Goal: Information Seeking & Learning: Learn about a topic

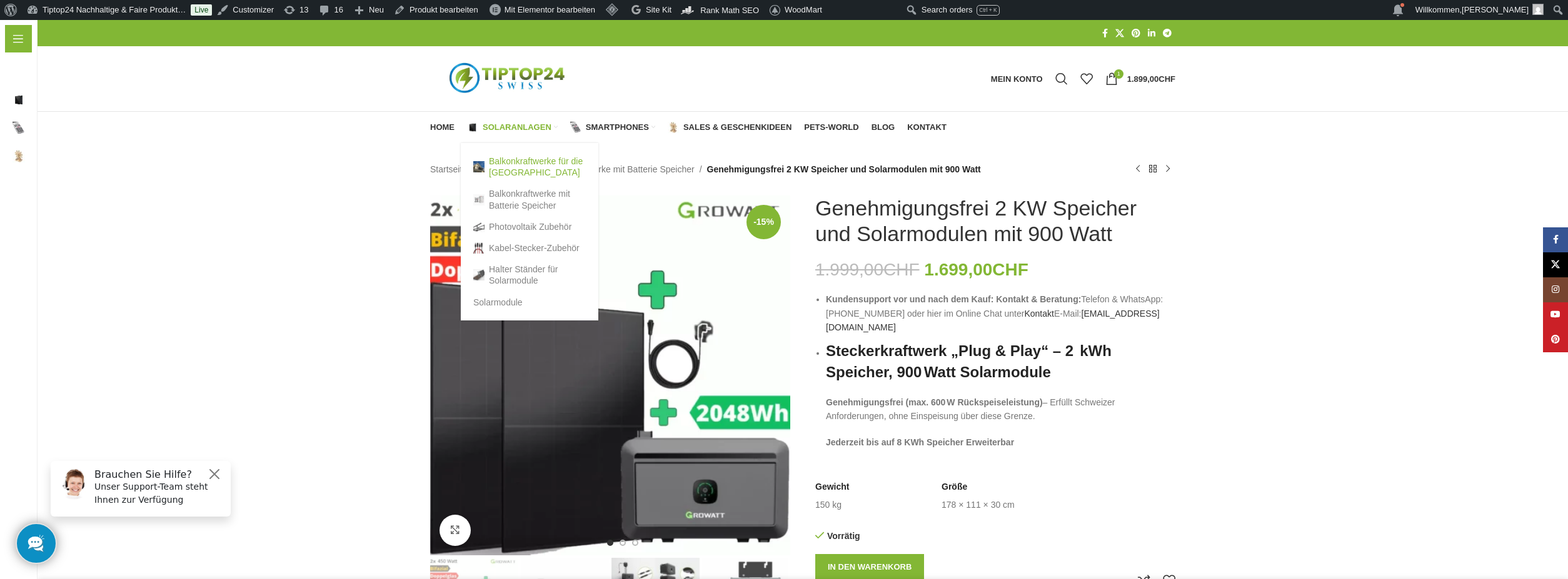
click at [513, 160] on link "Balkonkraftwerke für die [GEOGRAPHIC_DATA]" at bounding box center [529, 167] width 113 height 32
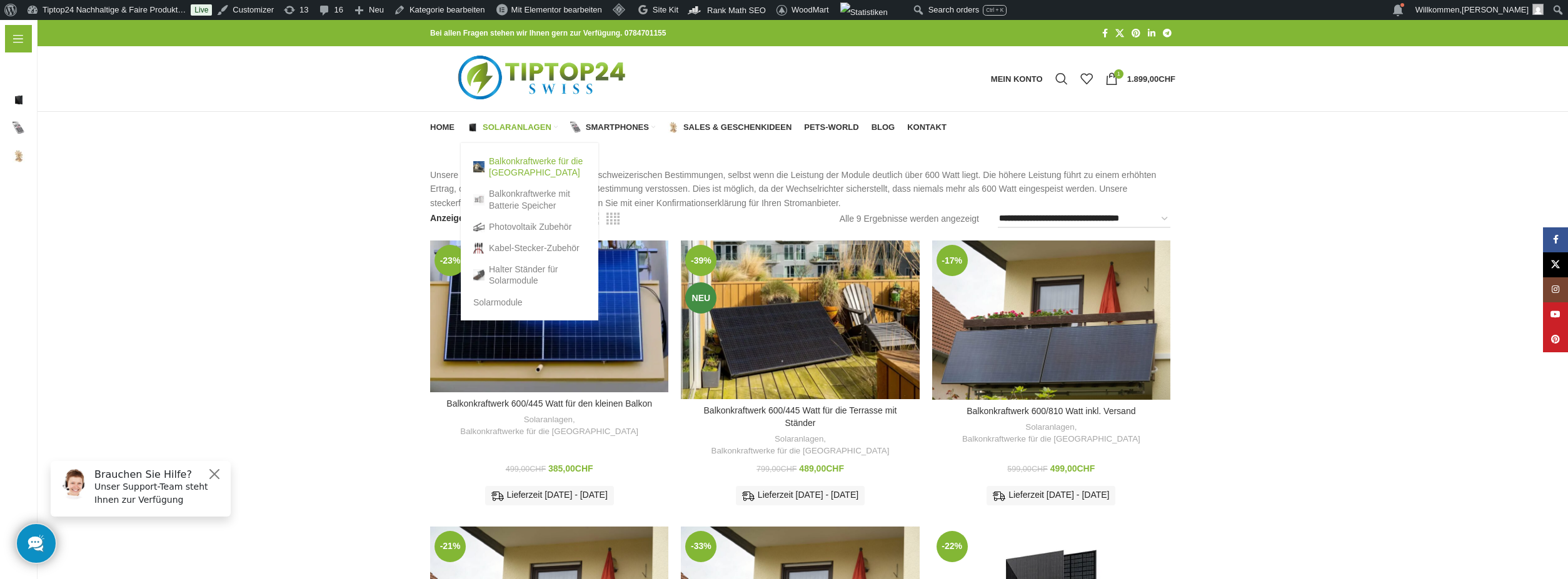
click at [498, 168] on link "Balkonkraftwerke für die [GEOGRAPHIC_DATA]" at bounding box center [529, 167] width 113 height 32
click at [508, 201] on link "Balkonkraftwerke mit Batterie Speicher" at bounding box center [529, 199] width 113 height 32
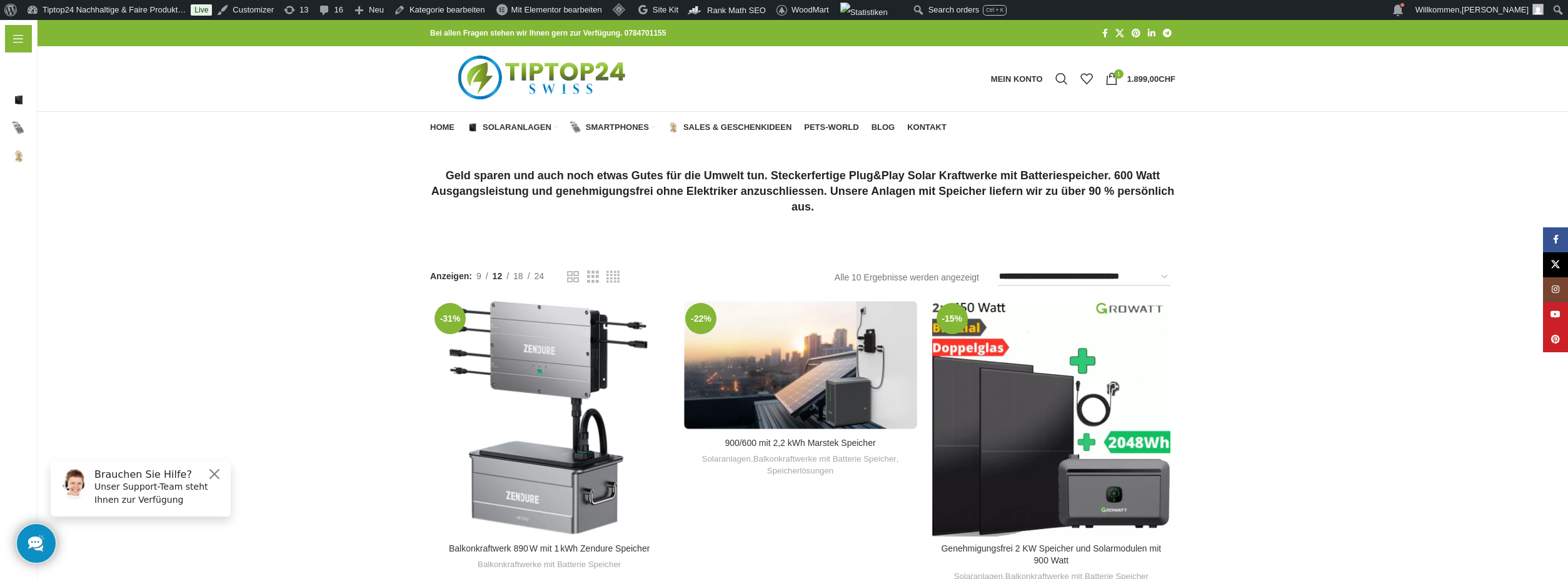
click at [578, 71] on img "Logo der Website" at bounding box center [543, 79] width 227 height 65
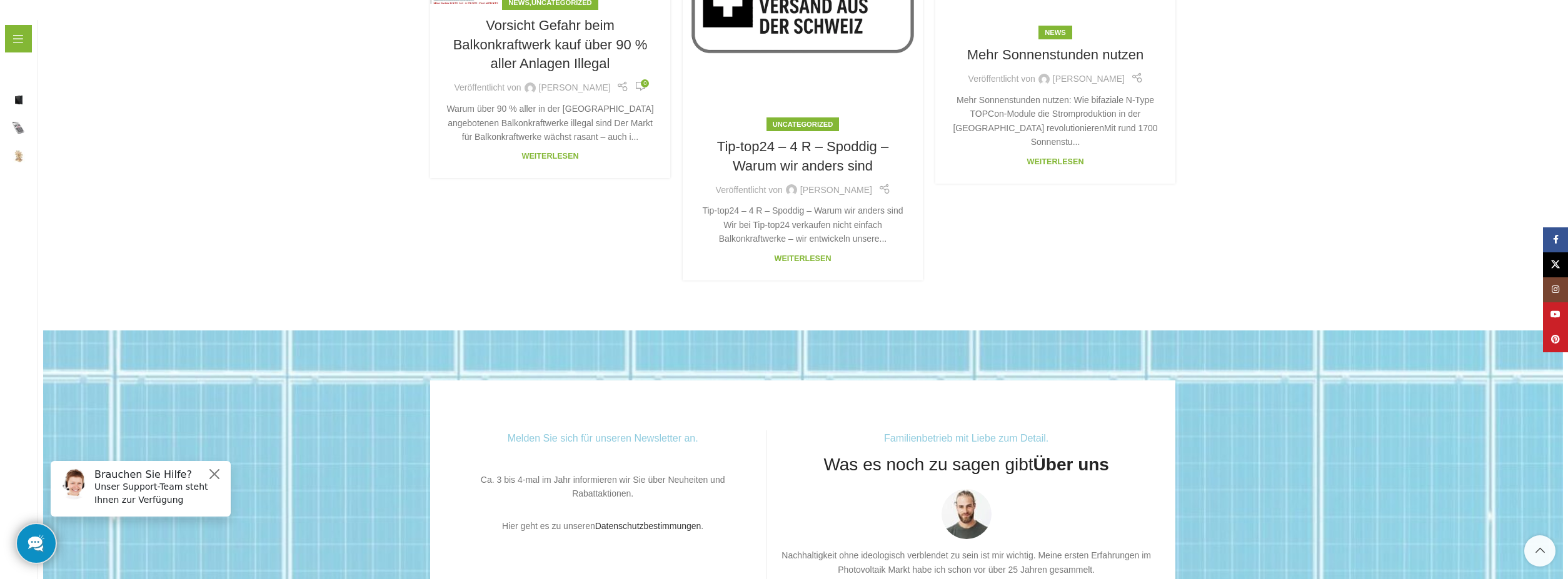
scroll to position [3367, 0]
